Goal: Answer question/provide support: Share knowledge or assist other users

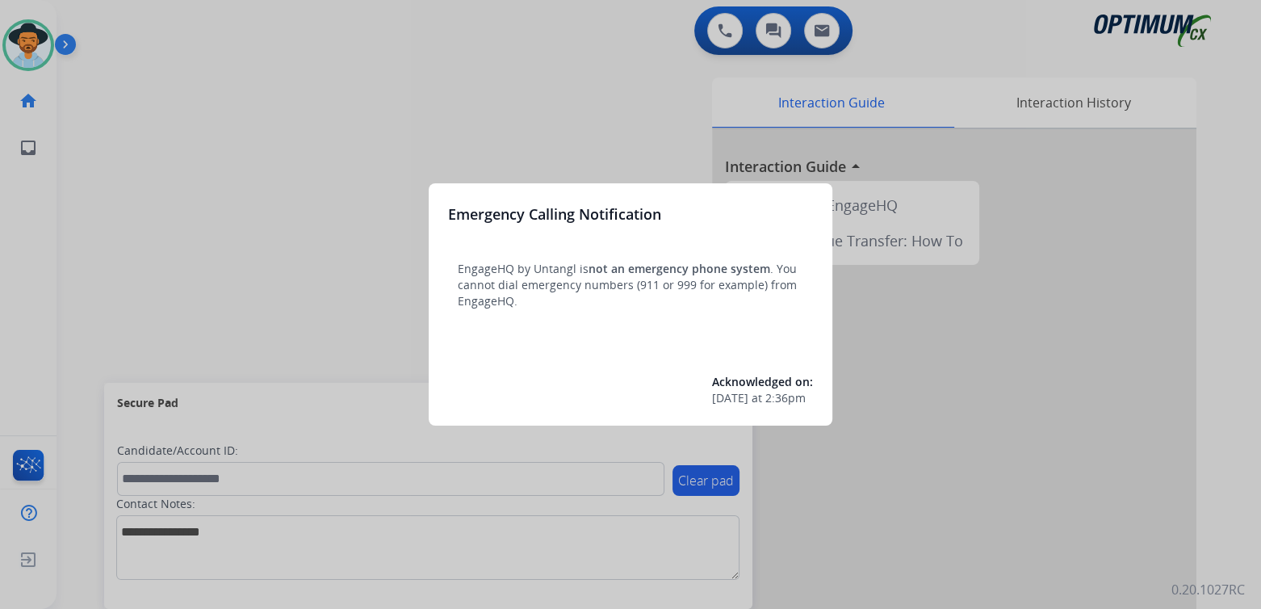
click at [488, 111] on div at bounding box center [630, 304] width 1261 height 609
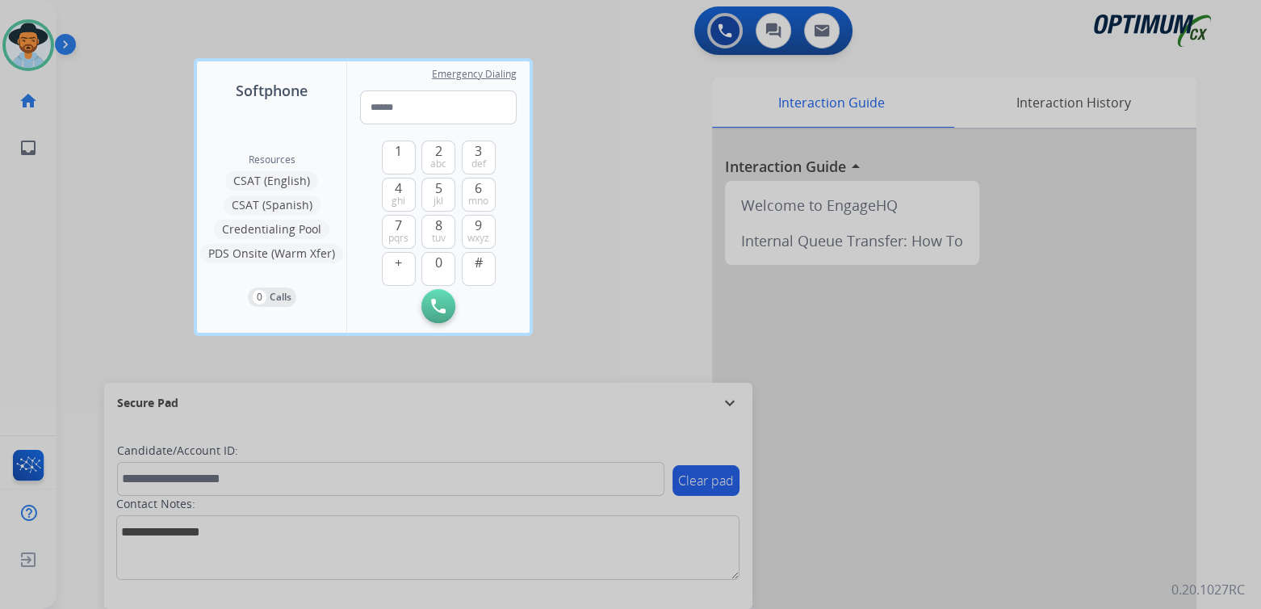
drag, startPoint x: 603, startPoint y: 207, endPoint x: 673, endPoint y: 312, distance: 127.0
click at [607, 207] on div at bounding box center [630, 304] width 1261 height 609
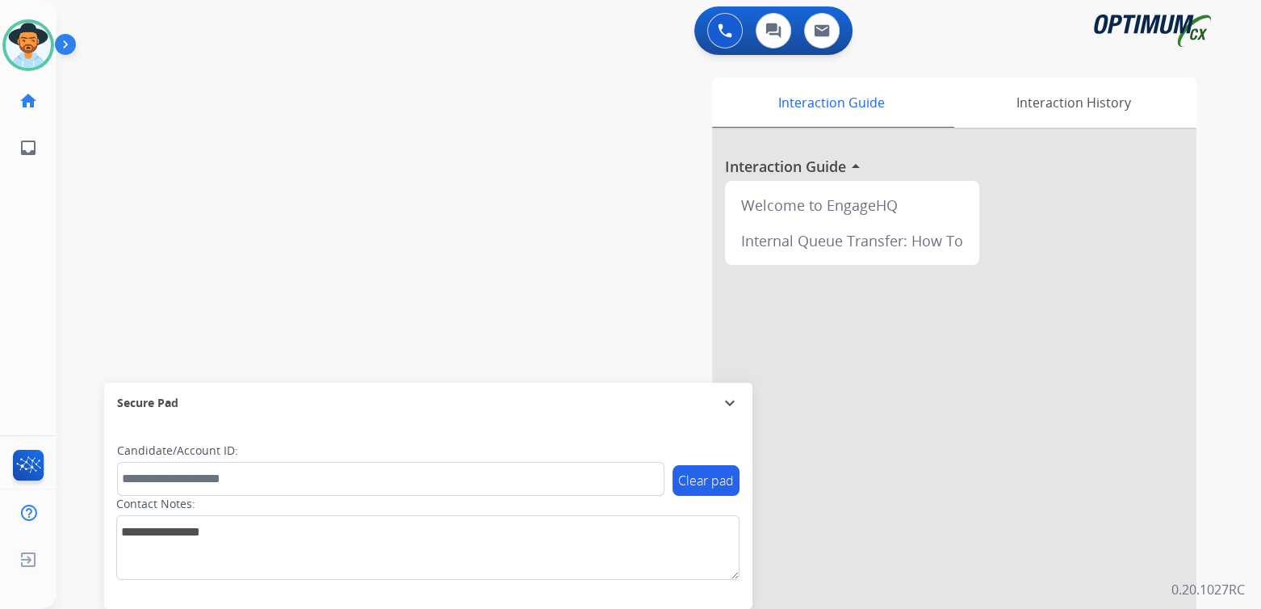
click at [726, 403] on mat-icon "expand_more" at bounding box center [729, 402] width 19 height 19
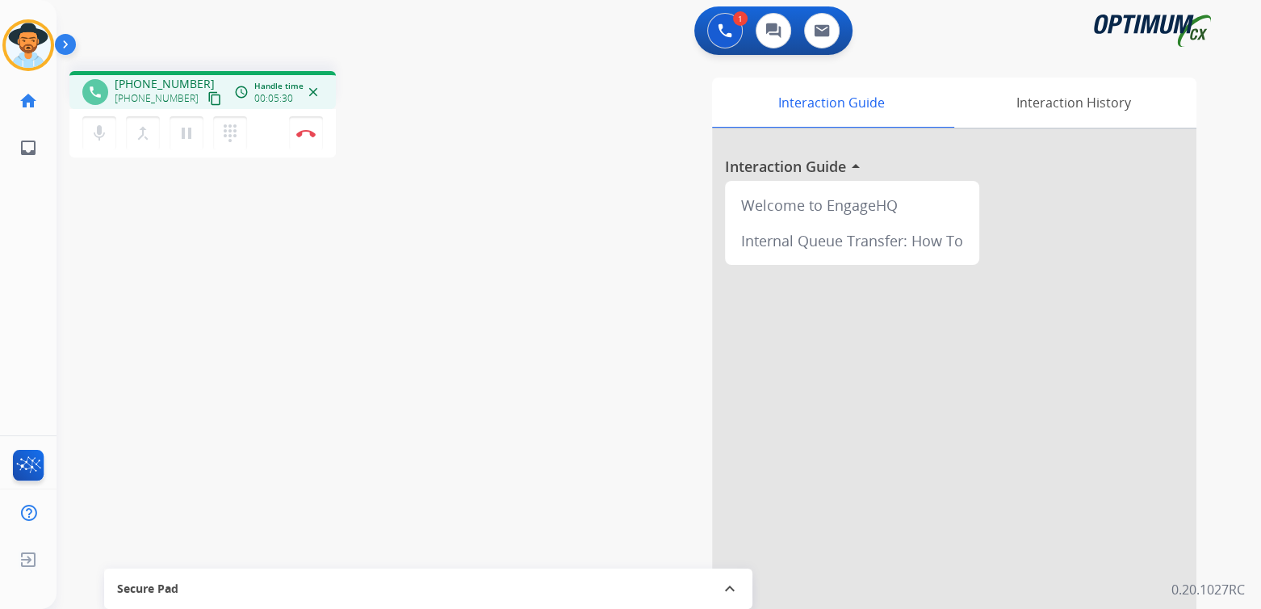
drag, startPoint x: 304, startPoint y: 135, endPoint x: 334, endPoint y: 132, distance: 30.8
click at [304, 135] on img at bounding box center [305, 133] width 19 height 8
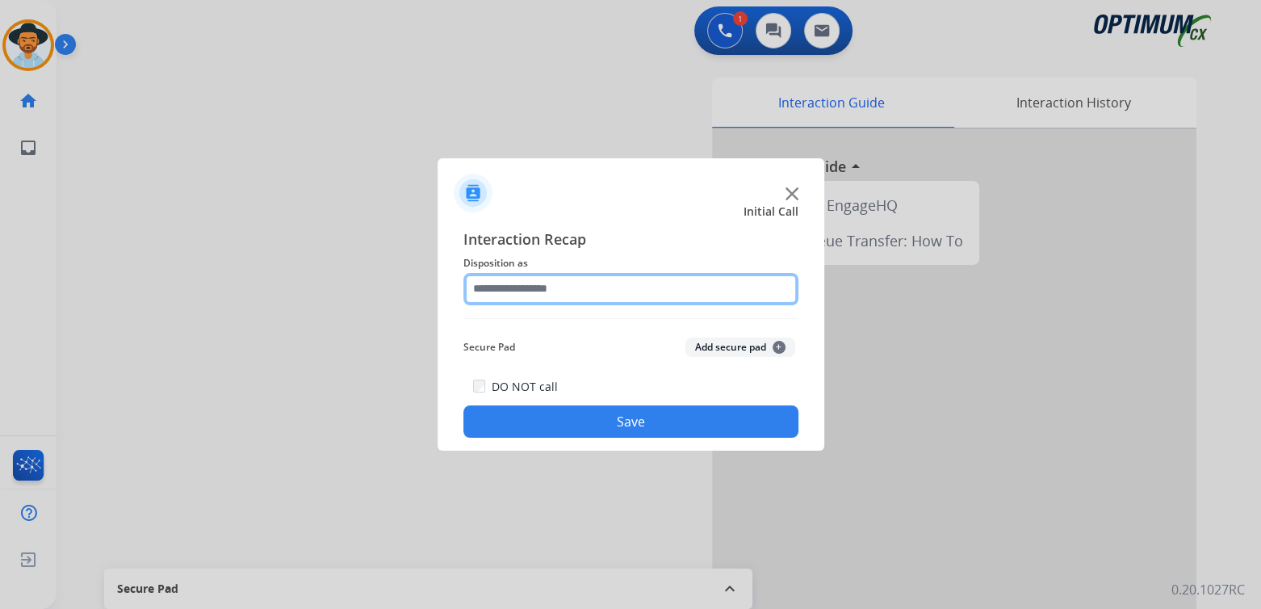
click at [565, 286] on input "text" at bounding box center [630, 289] width 335 height 32
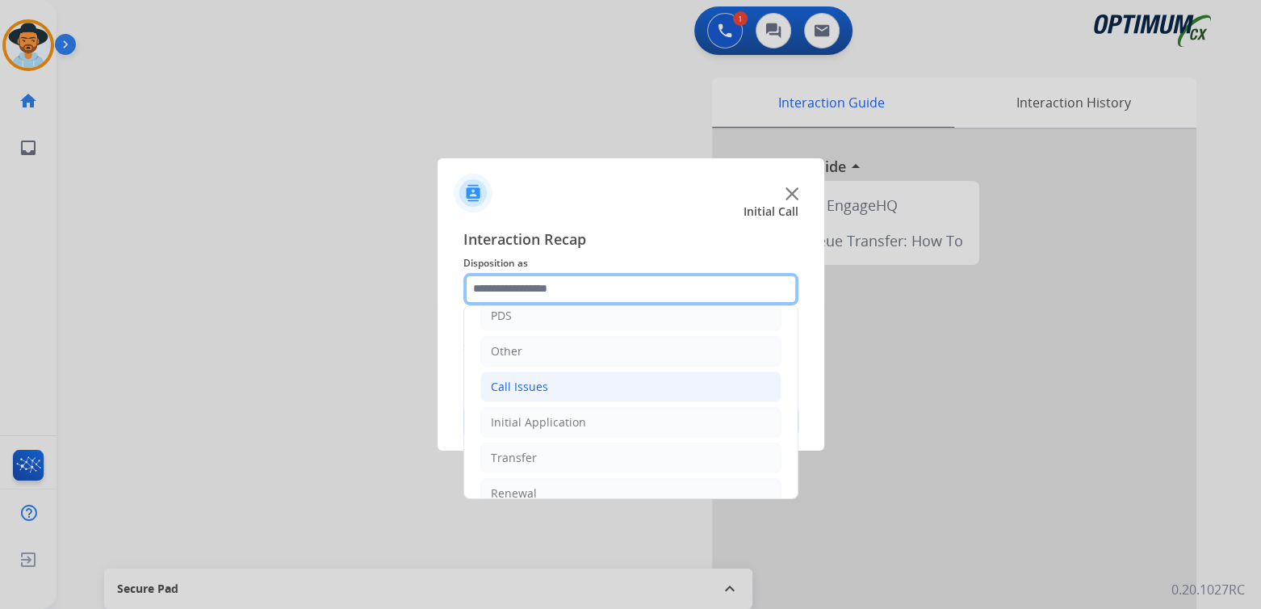
scroll to position [107, 0]
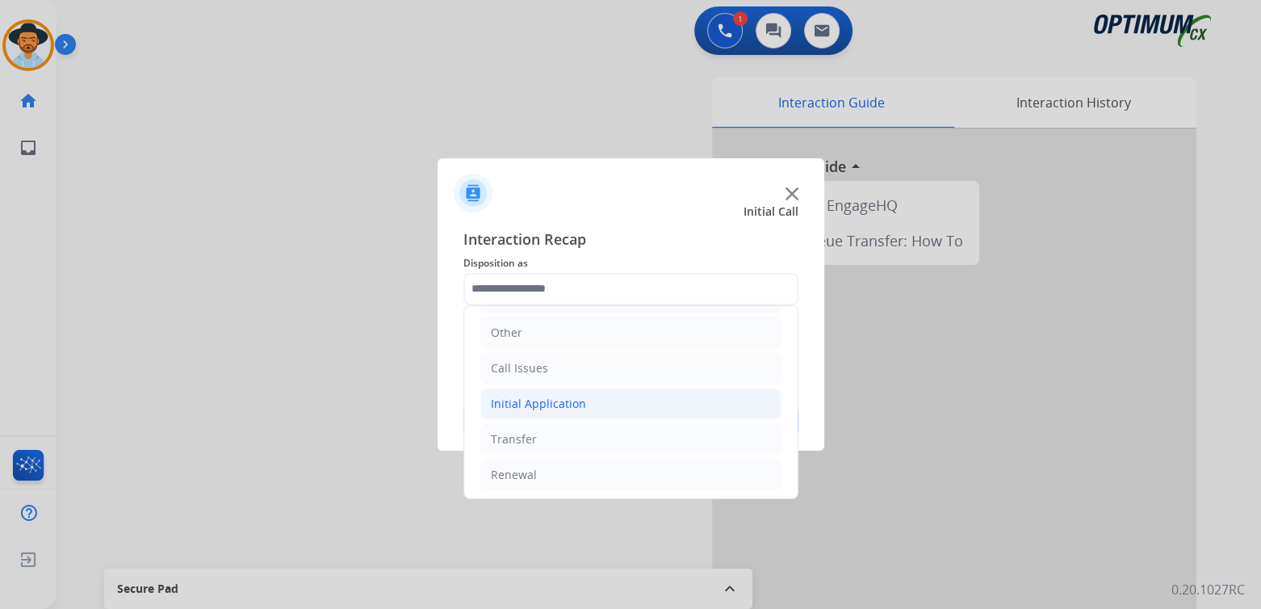
click at [598, 407] on li "Initial Application" at bounding box center [630, 403] width 301 height 31
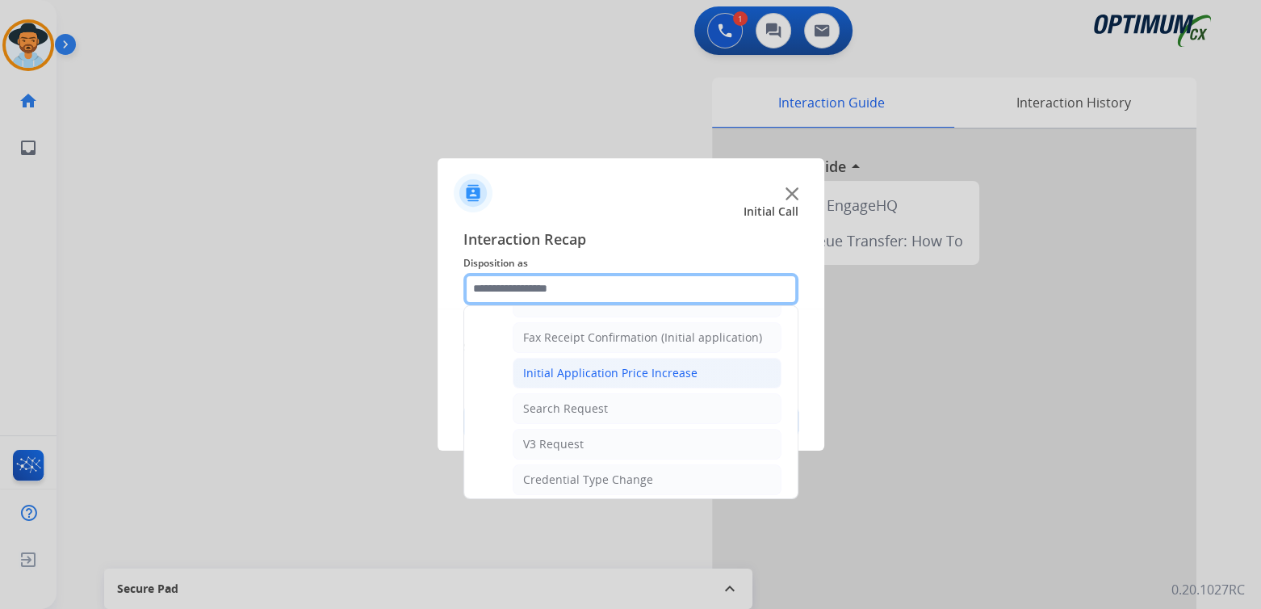
scroll to position [509, 0]
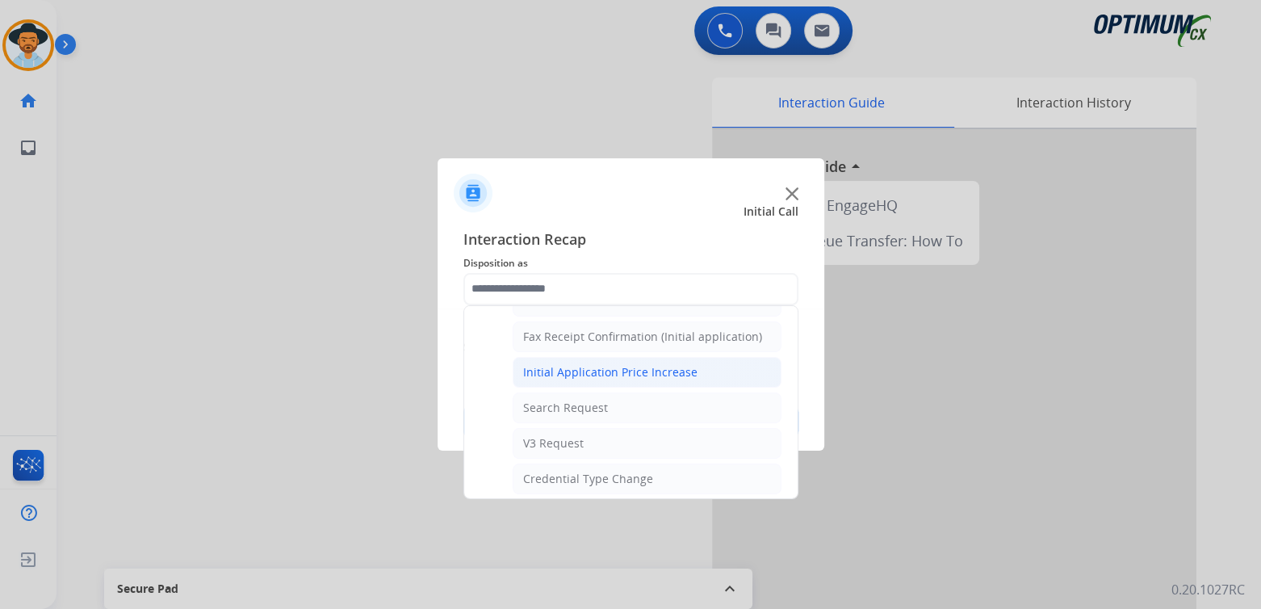
click at [600, 369] on div "Initial Application Price Increase" at bounding box center [610, 372] width 174 height 16
type input "**********"
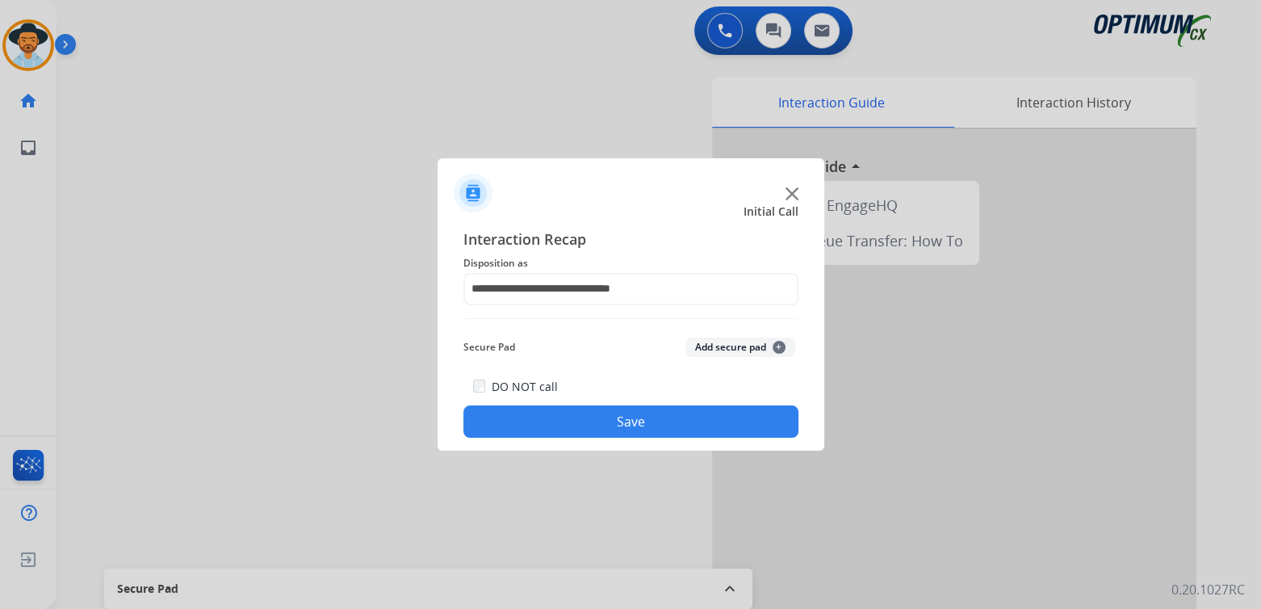
click at [614, 421] on button "Save" at bounding box center [630, 421] width 335 height 32
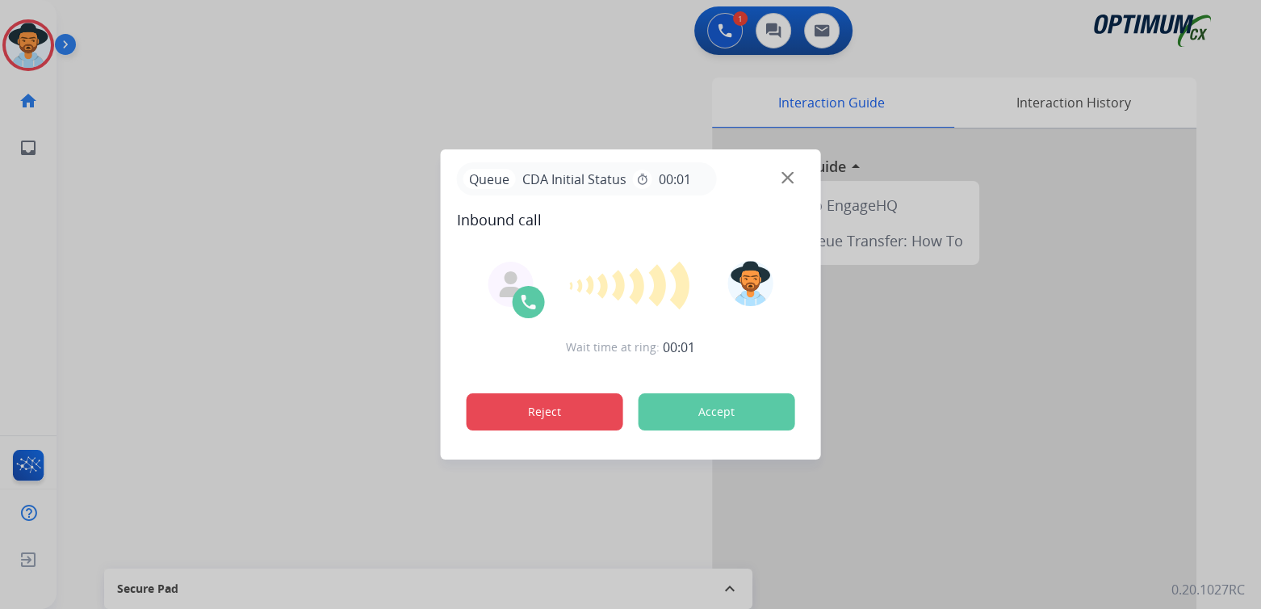
drag, startPoint x: 564, startPoint y: 409, endPoint x: 562, endPoint y: 401, distance: 8.4
click at [564, 409] on button "Reject" at bounding box center [545, 411] width 157 height 37
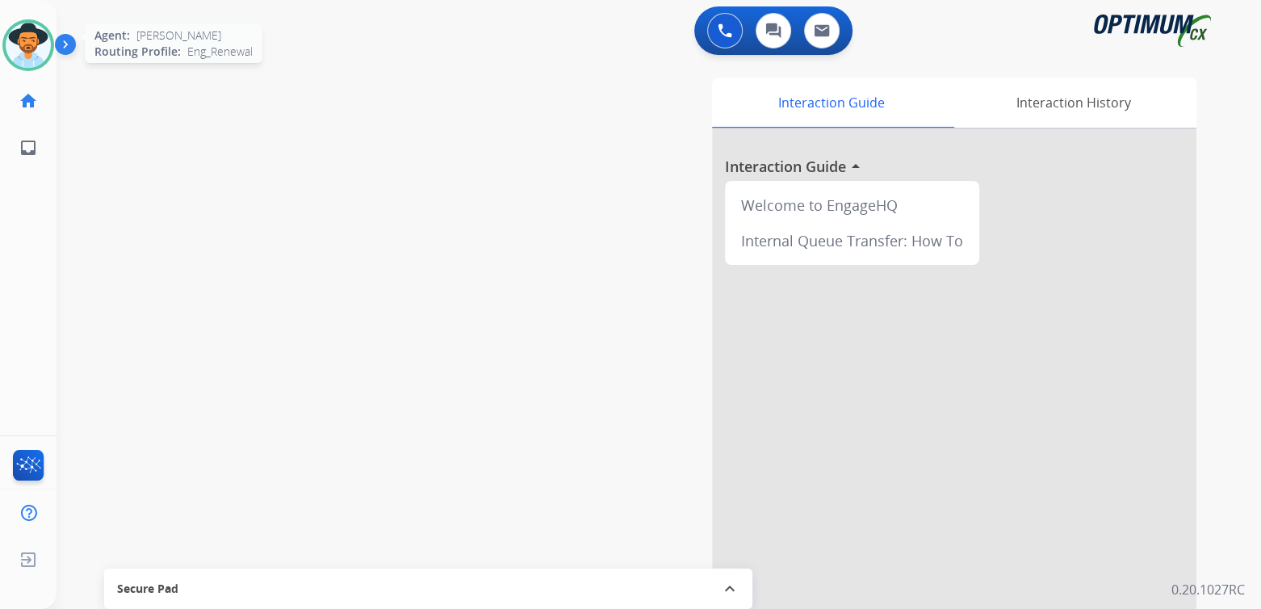
click at [23, 45] on img at bounding box center [28, 45] width 45 height 45
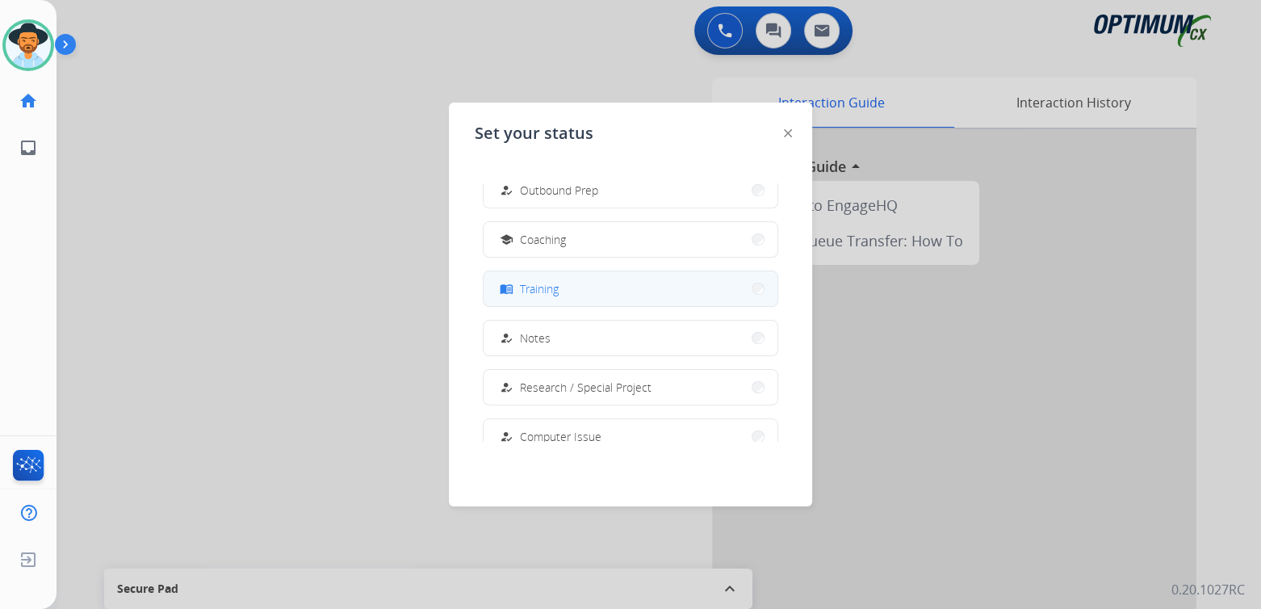
scroll to position [0, 0]
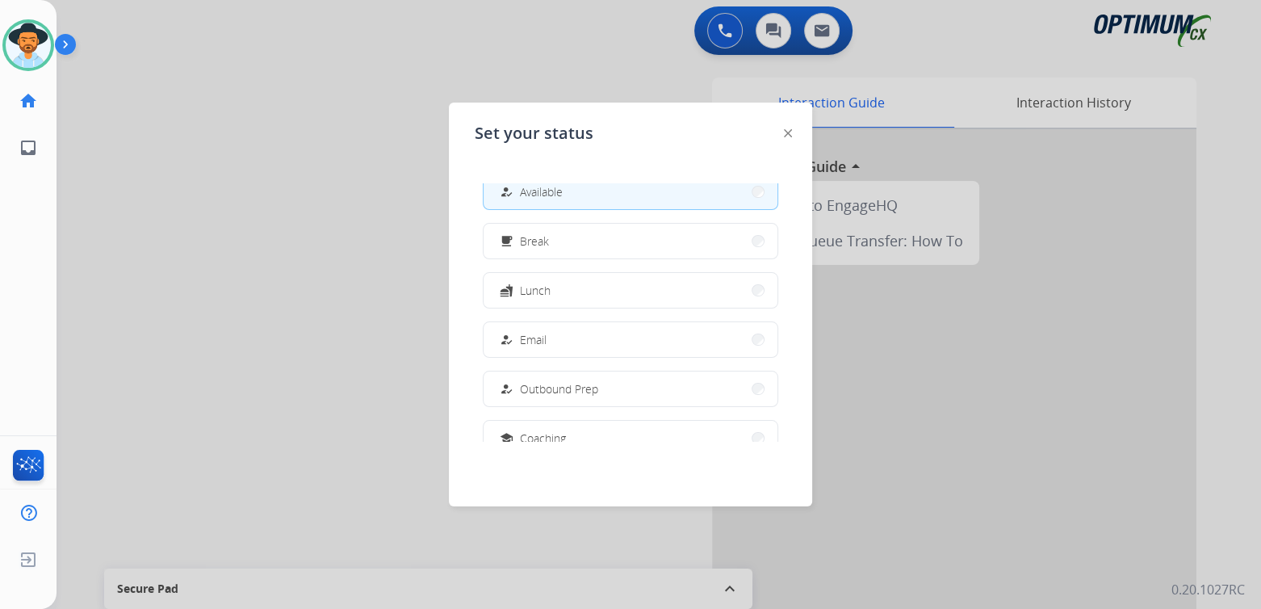
click at [584, 470] on button "menu_book Training" at bounding box center [631, 487] width 294 height 35
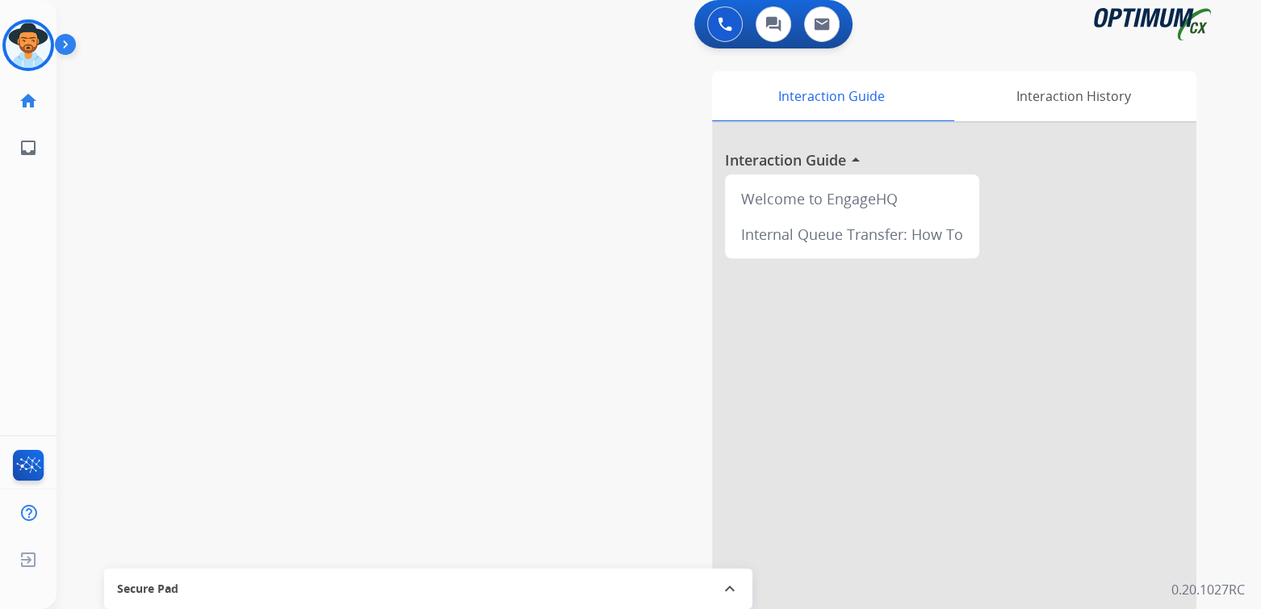
scroll to position [6, 0]
